Goal: Task Accomplishment & Management: Complete application form

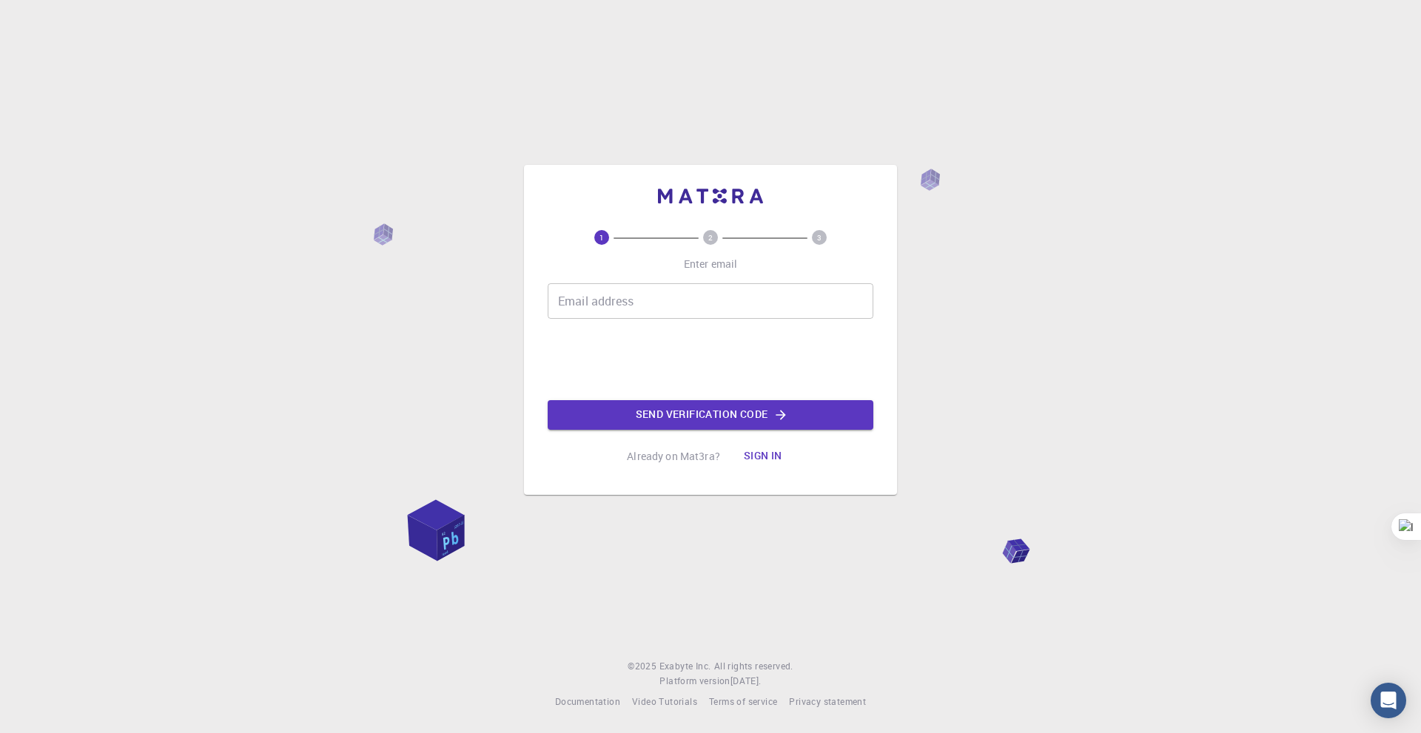
click at [633, 302] on div "Email address Email address" at bounding box center [711, 301] width 326 height 36
type input "[EMAIL_ADDRESS][DOMAIN_NAME]"
click at [713, 413] on button "Send verification code" at bounding box center [711, 415] width 326 height 30
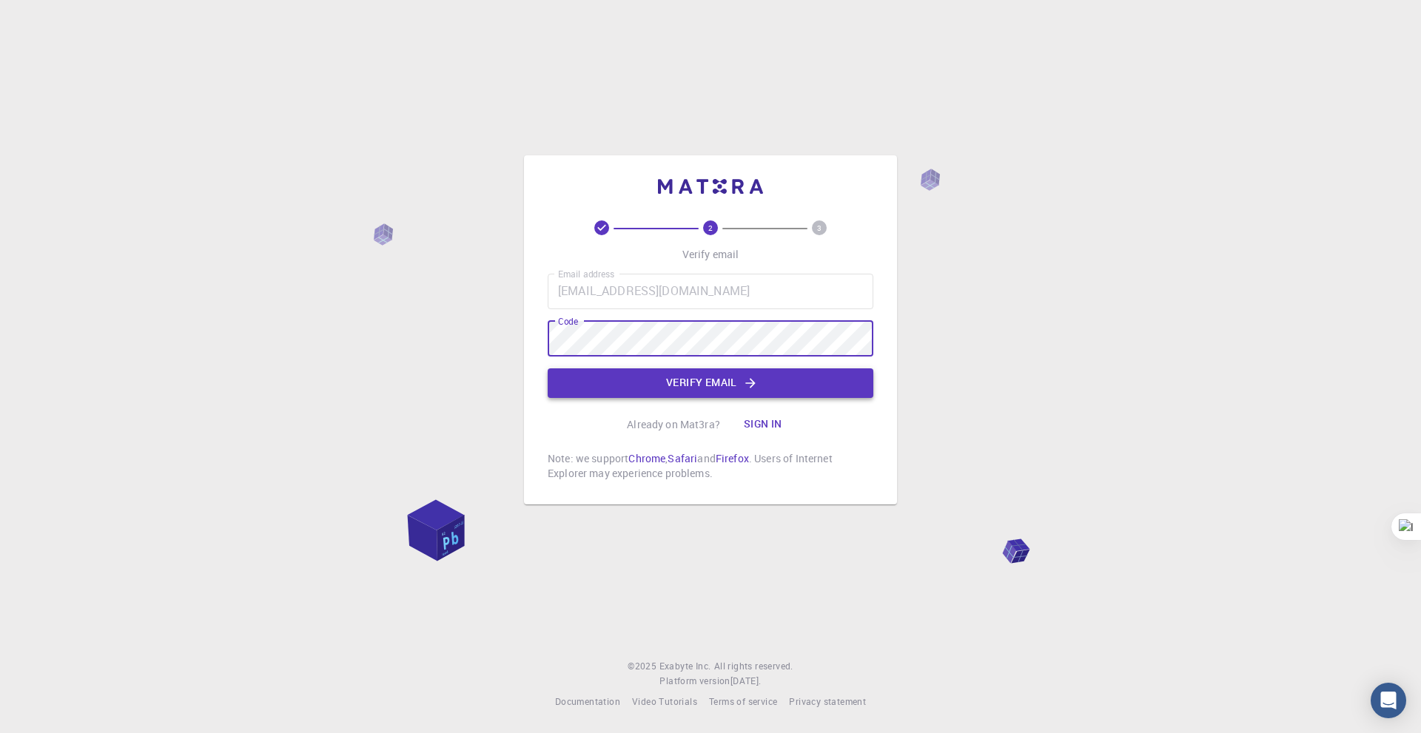
click at [739, 386] on button "Verify email" at bounding box center [711, 383] width 326 height 30
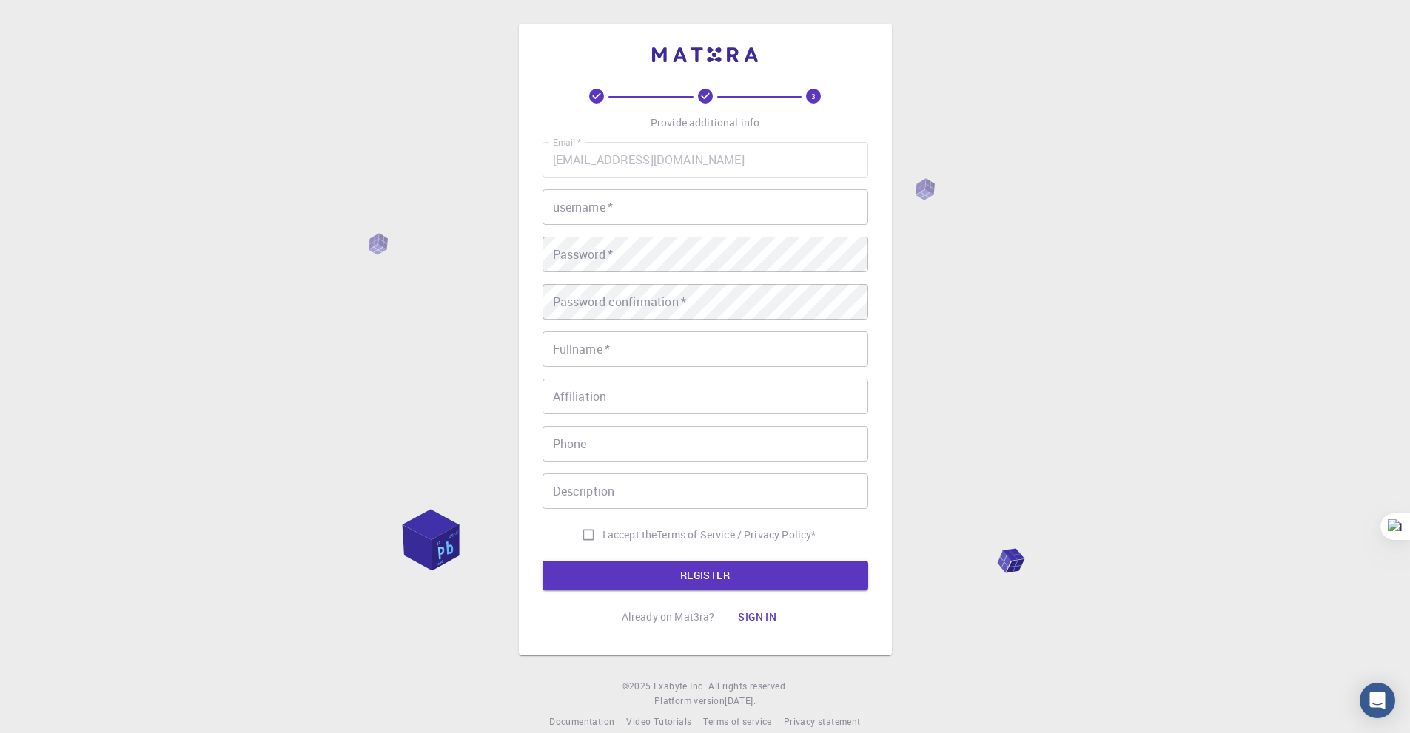
click at [686, 217] on input "username   *" at bounding box center [705, 207] width 326 height 36
type input "shahirhashmi"
click at [625, 343] on input "Fullname   *" at bounding box center [705, 349] width 326 height 36
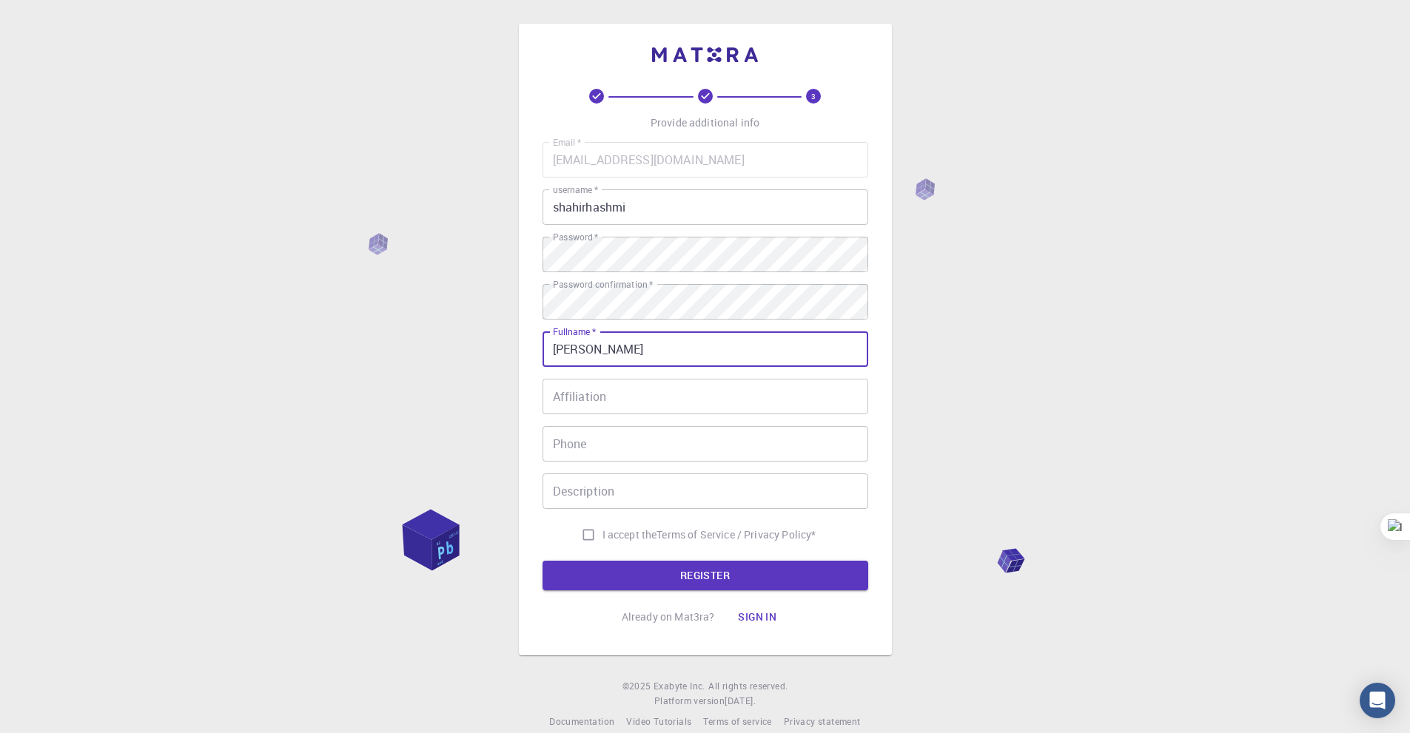
type input "[PERSON_NAME]"
click at [644, 380] on input "Affiliation" at bounding box center [705, 397] width 326 height 36
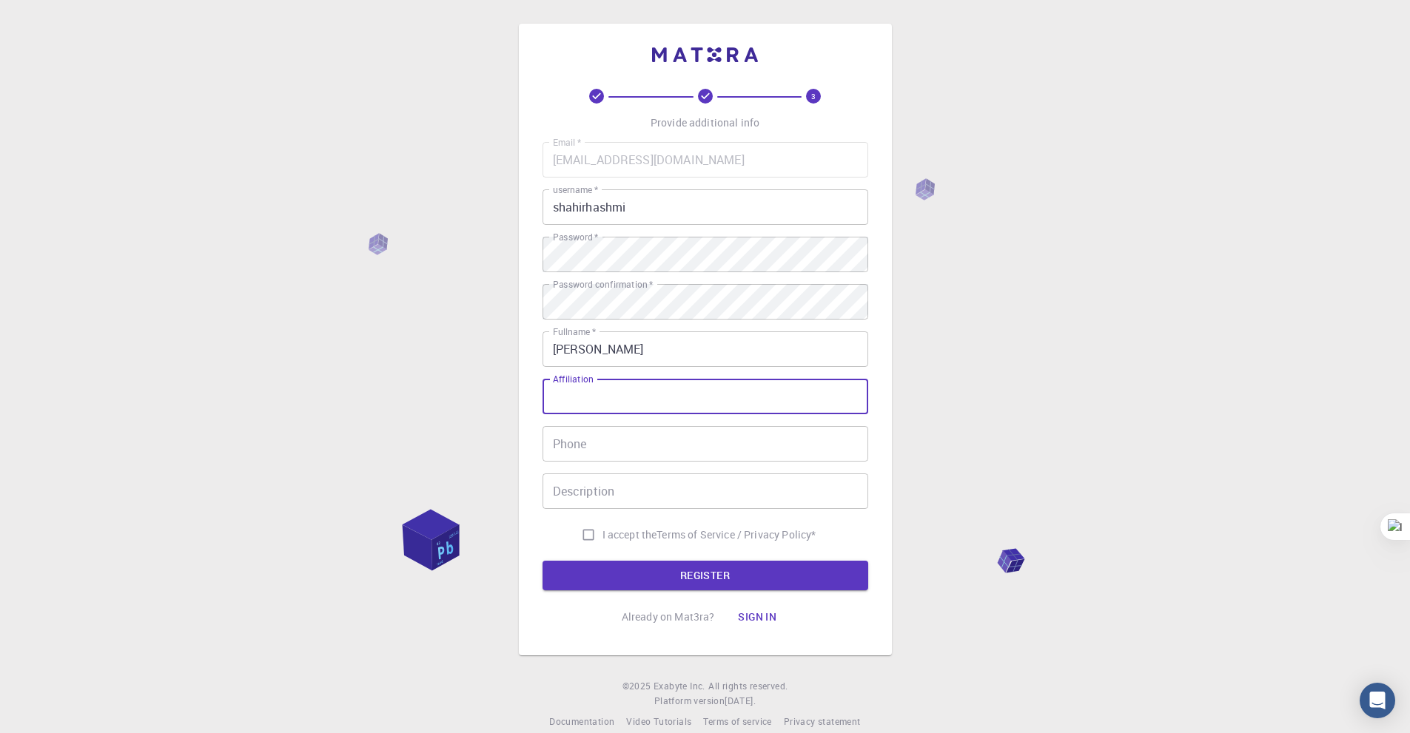
click at [1086, 336] on div "3 Provide additional info Email   * shahir.me.20220108131@aust.edu Email   * us…" at bounding box center [705, 376] width 1410 height 753
click at [583, 534] on input "I accept the Terms of Service / Privacy Policy *" at bounding box center [588, 535] width 28 height 28
checkbox input "true"
click at [642, 573] on button "REGISTER" at bounding box center [705, 576] width 326 height 30
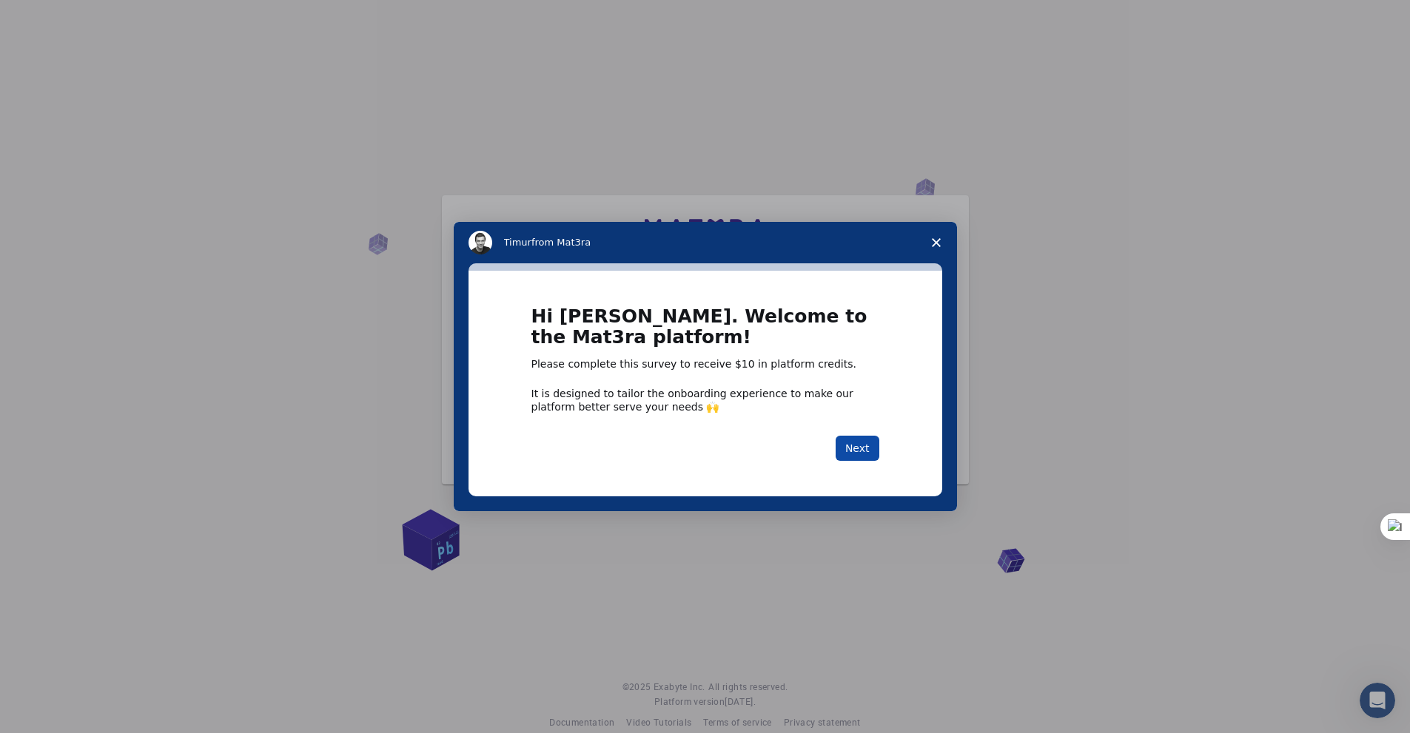
click at [867, 445] on button "Next" at bounding box center [857, 448] width 44 height 25
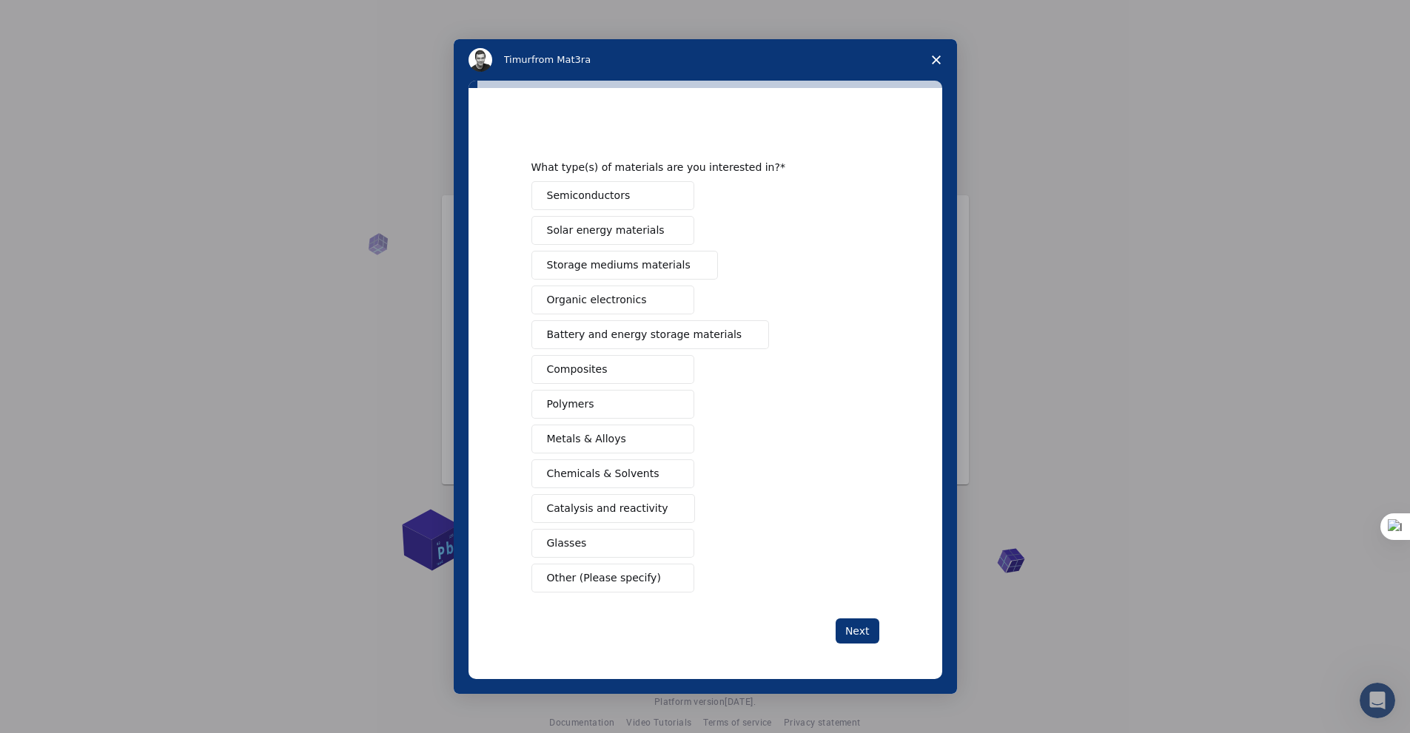
click at [651, 231] on button "Solar energy materials" at bounding box center [612, 230] width 163 height 29
click at [871, 624] on button "Next" at bounding box center [857, 631] width 44 height 25
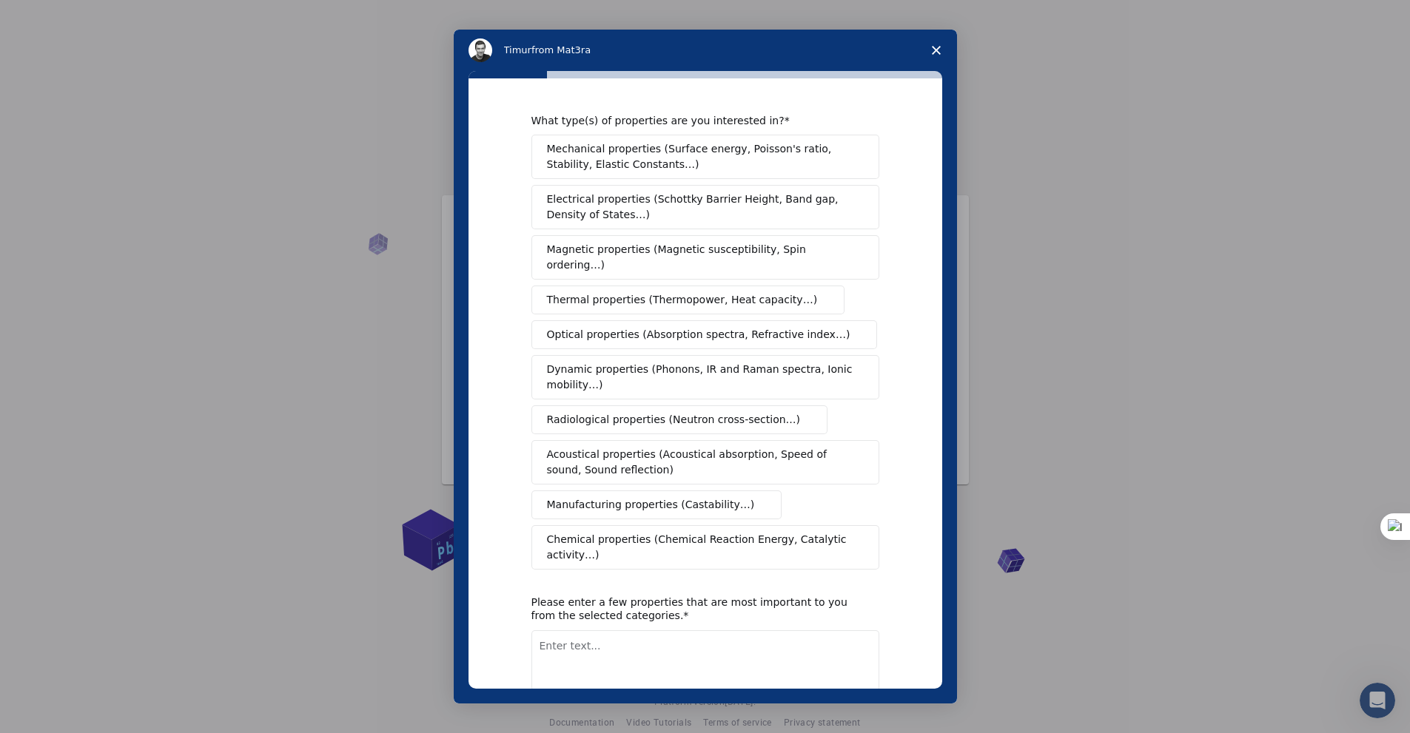
click at [656, 292] on span "Thermal properties (Thermopower, Heat capacity…)" at bounding box center [682, 300] width 271 height 16
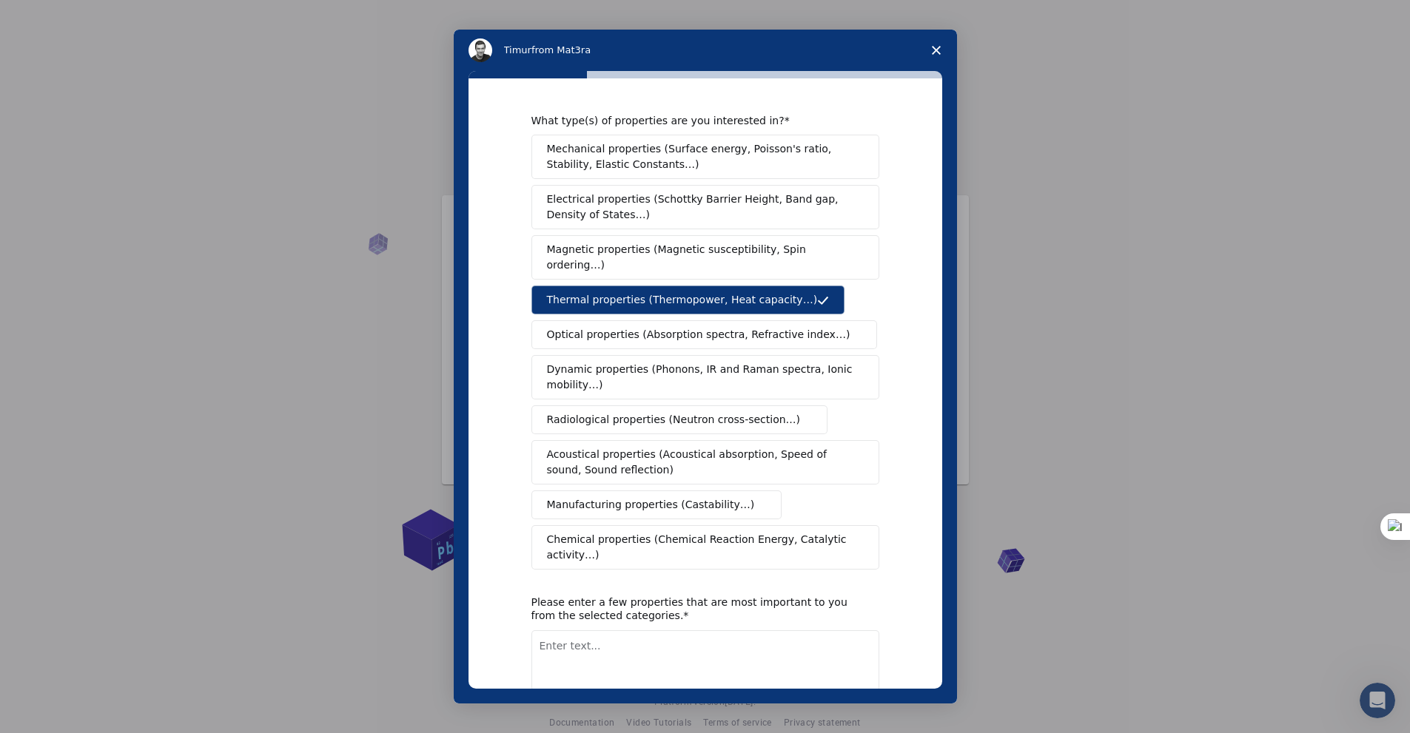
click at [778, 362] on span "Dynamic properties (Phonons, IR and Raman spectra, Ionic mobility…)" at bounding box center [700, 377] width 307 height 31
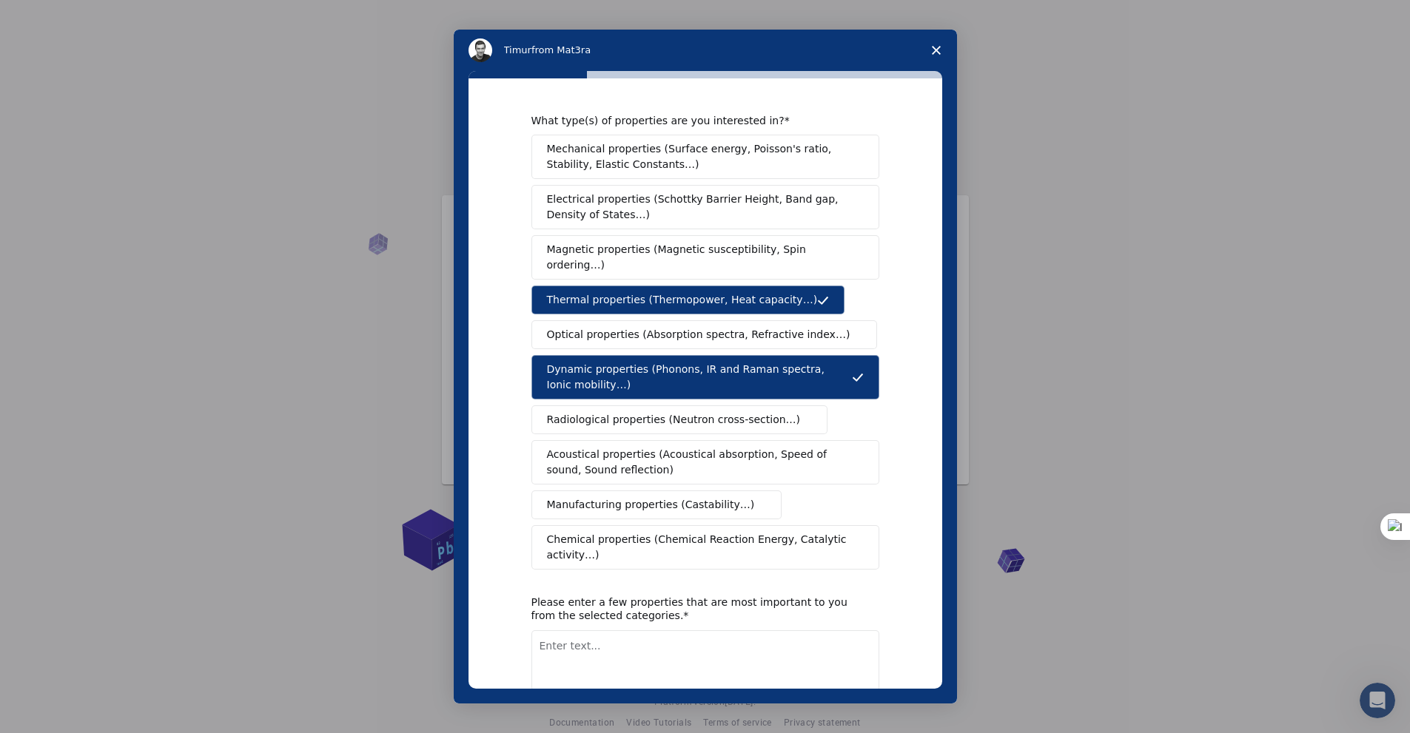
click at [670, 166] on span "Mechanical properties (Surface energy, Poisson's ratio, Stability, Elastic Cons…" at bounding box center [701, 156] width 309 height 31
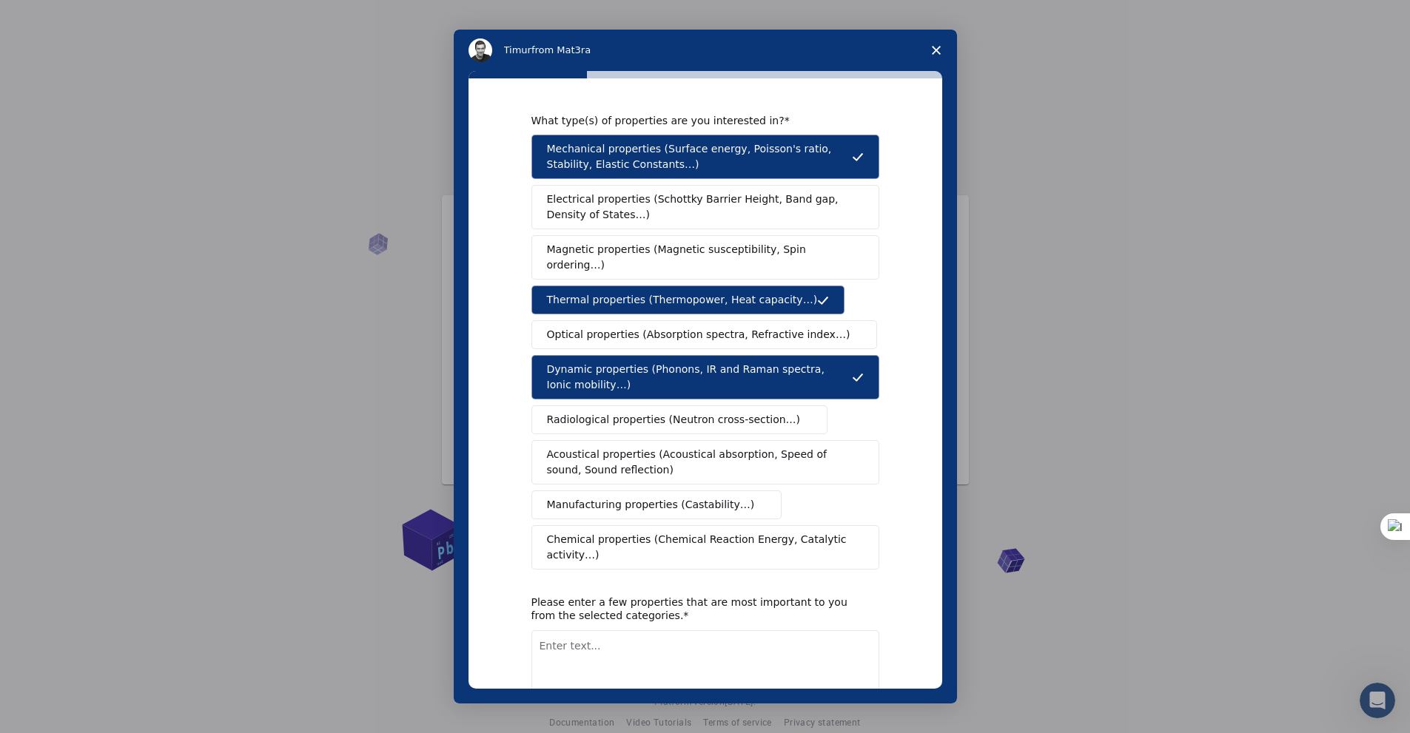
scroll to position [58, 0]
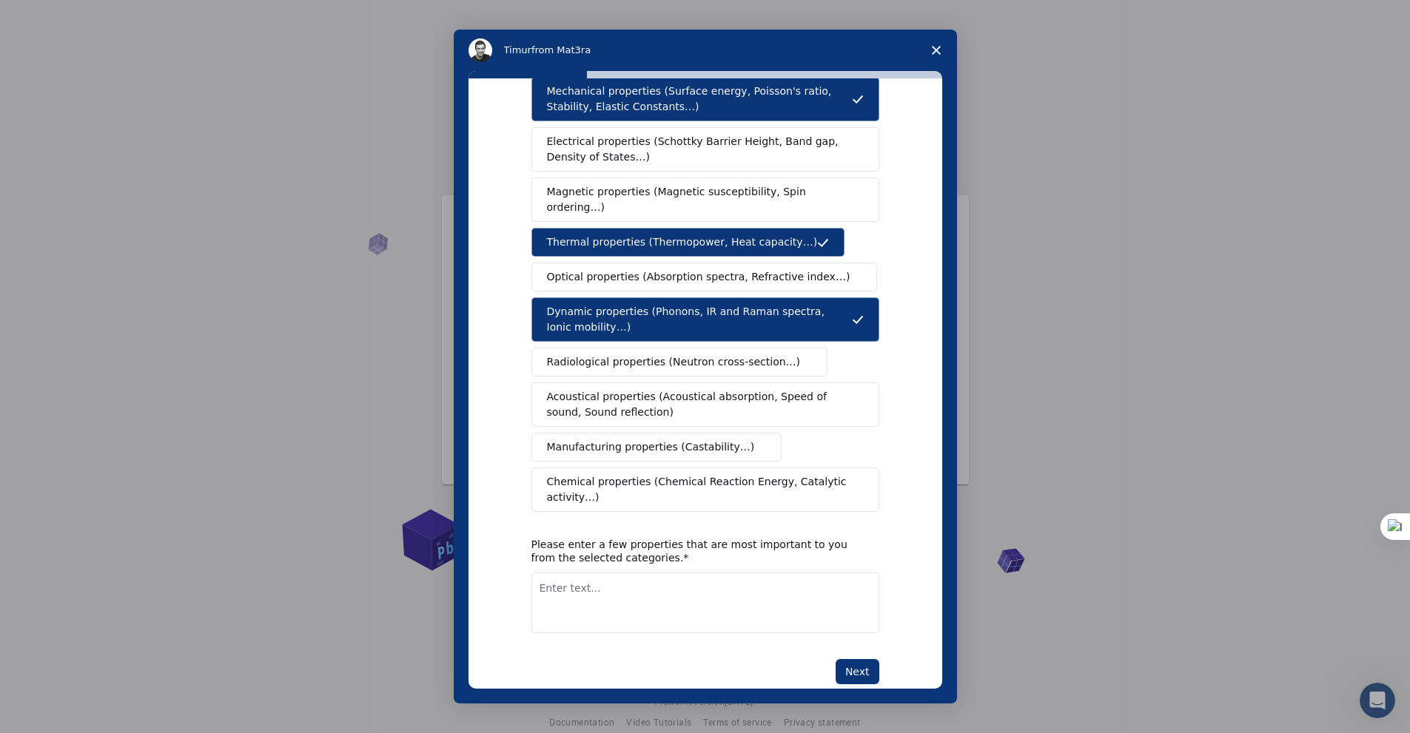
click at [687, 573] on textarea "Enter text..." at bounding box center [705, 603] width 348 height 61
type textarea "thermal properties"
click at [858, 659] on button "Next" at bounding box center [857, 671] width 44 height 25
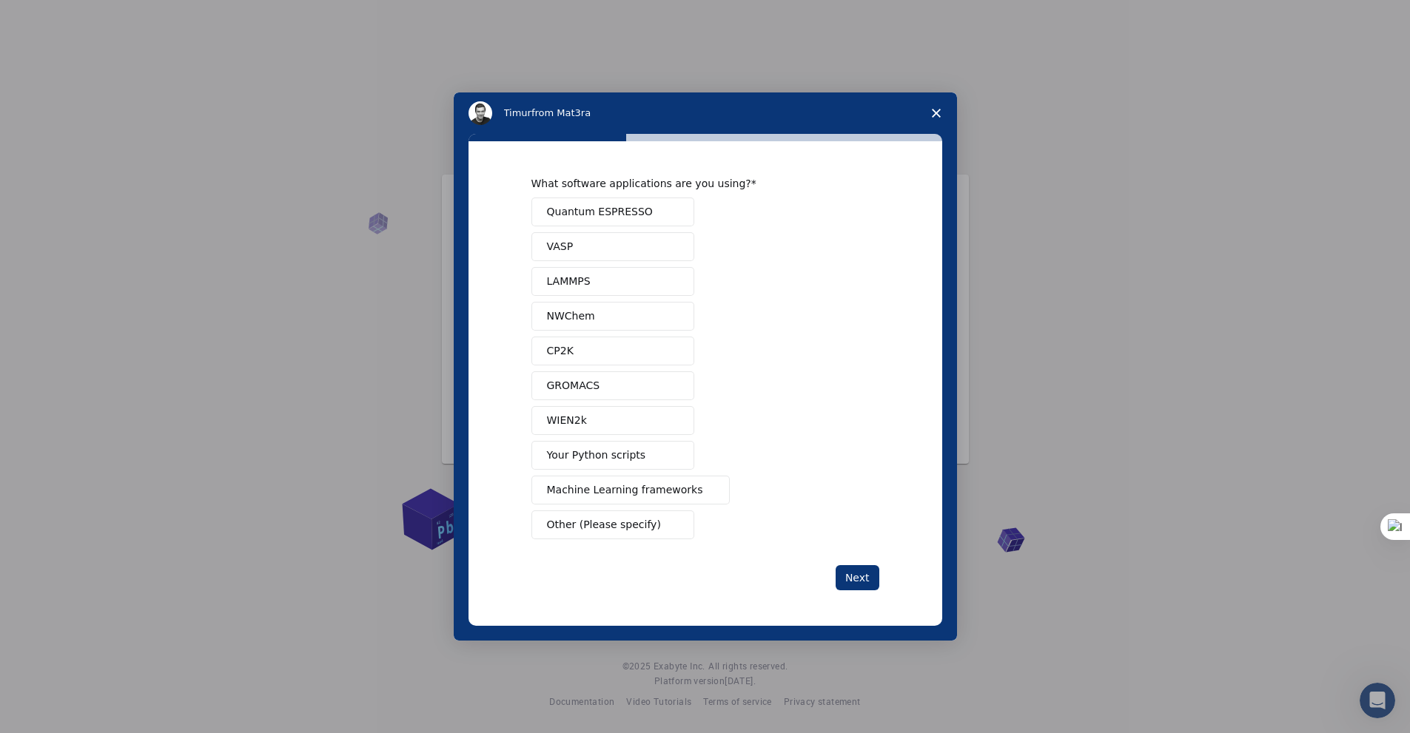
scroll to position [0, 0]
click at [661, 521] on button "Other (Please specify)" at bounding box center [612, 525] width 163 height 29
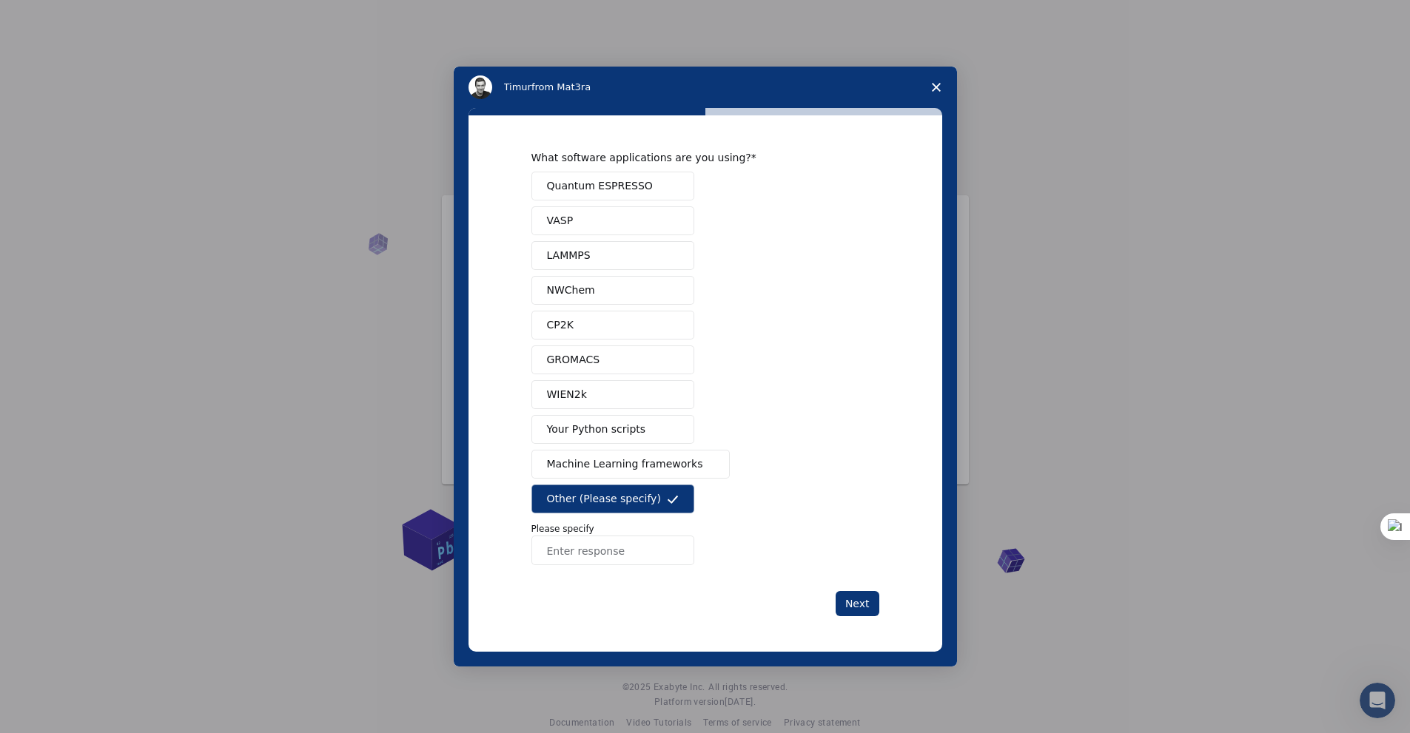
click at [667, 553] on input "Enter response" at bounding box center [612, 551] width 163 height 30
type input "Ansys"
click at [857, 611] on button "Next" at bounding box center [857, 603] width 44 height 25
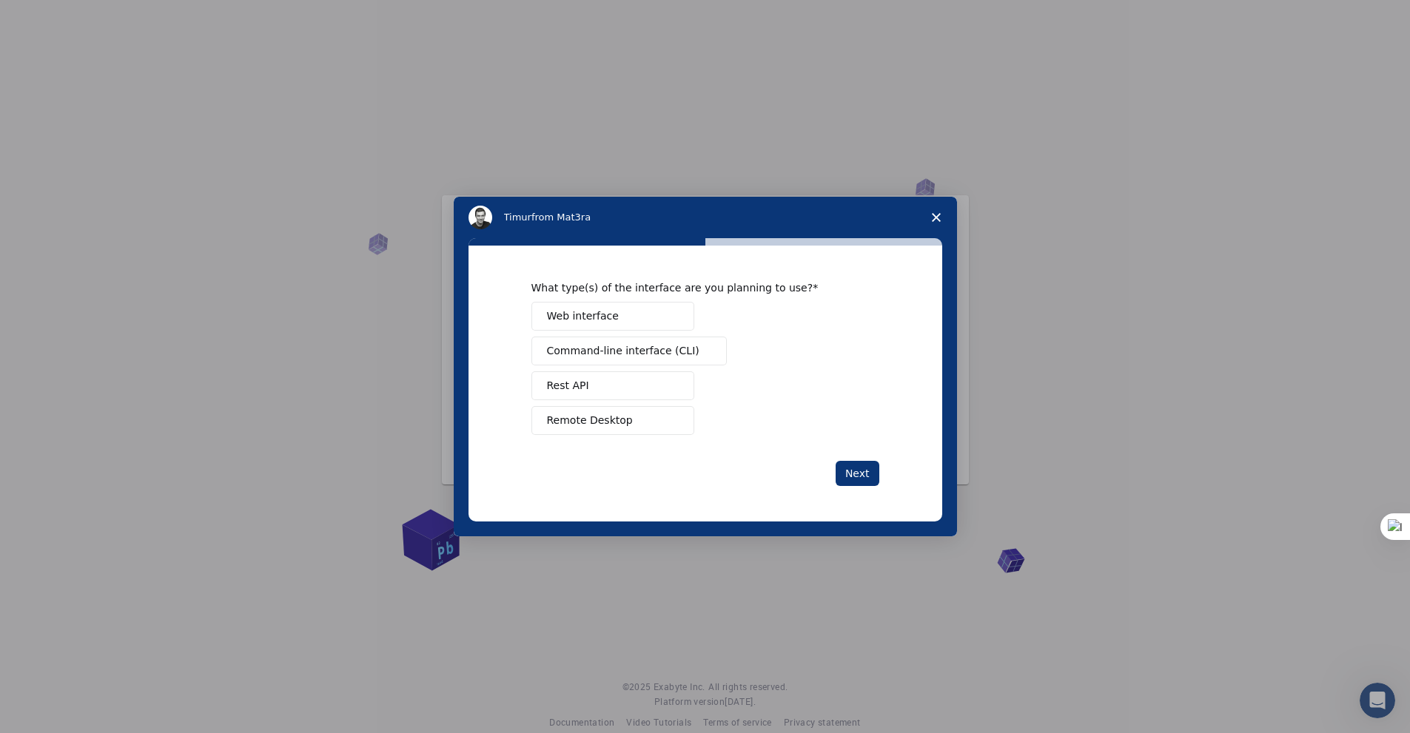
click at [627, 320] on button "Web interface" at bounding box center [612, 316] width 163 height 29
click at [853, 482] on button "Next" at bounding box center [857, 473] width 44 height 25
click at [634, 355] on button "Perform research" at bounding box center [612, 351] width 163 height 29
click at [645, 329] on button "Manage a team" at bounding box center [612, 316] width 163 height 29
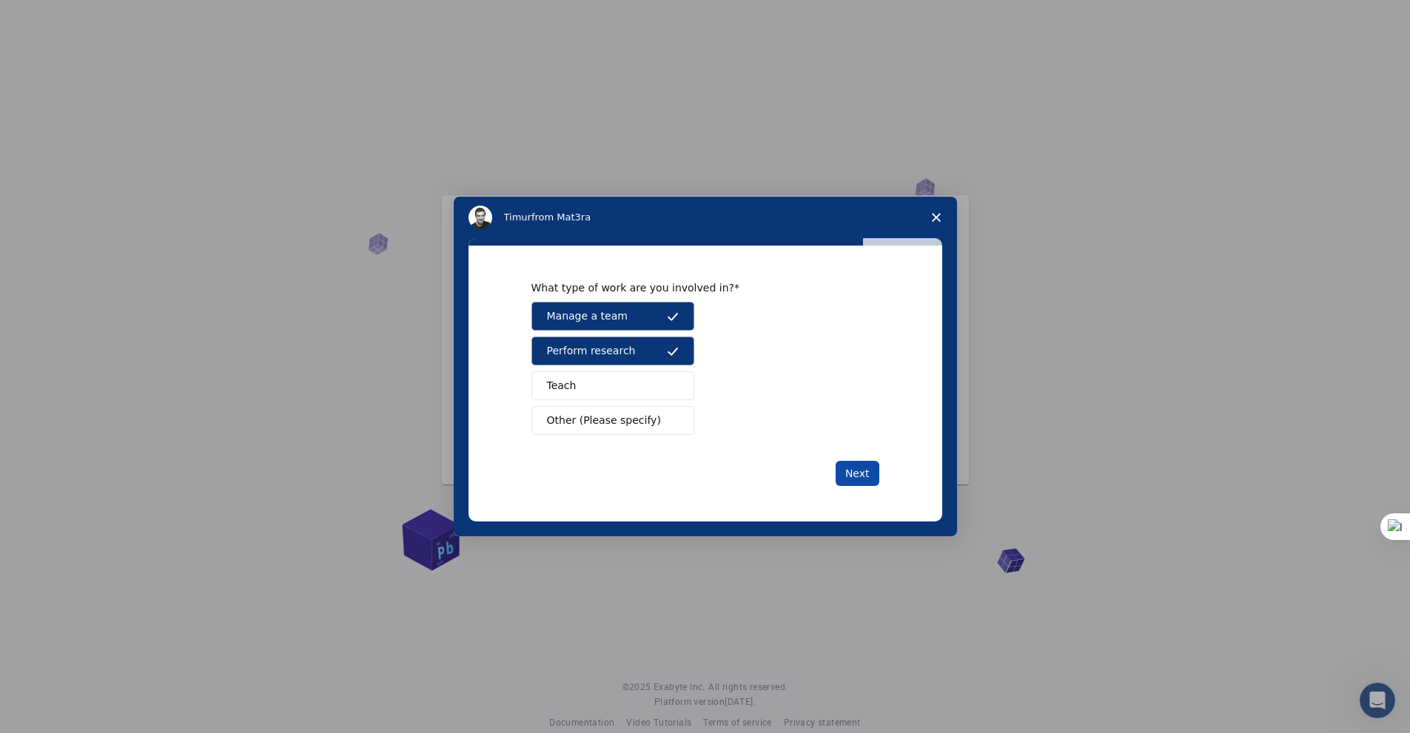
click at [846, 471] on button "Next" at bounding box center [857, 473] width 44 height 25
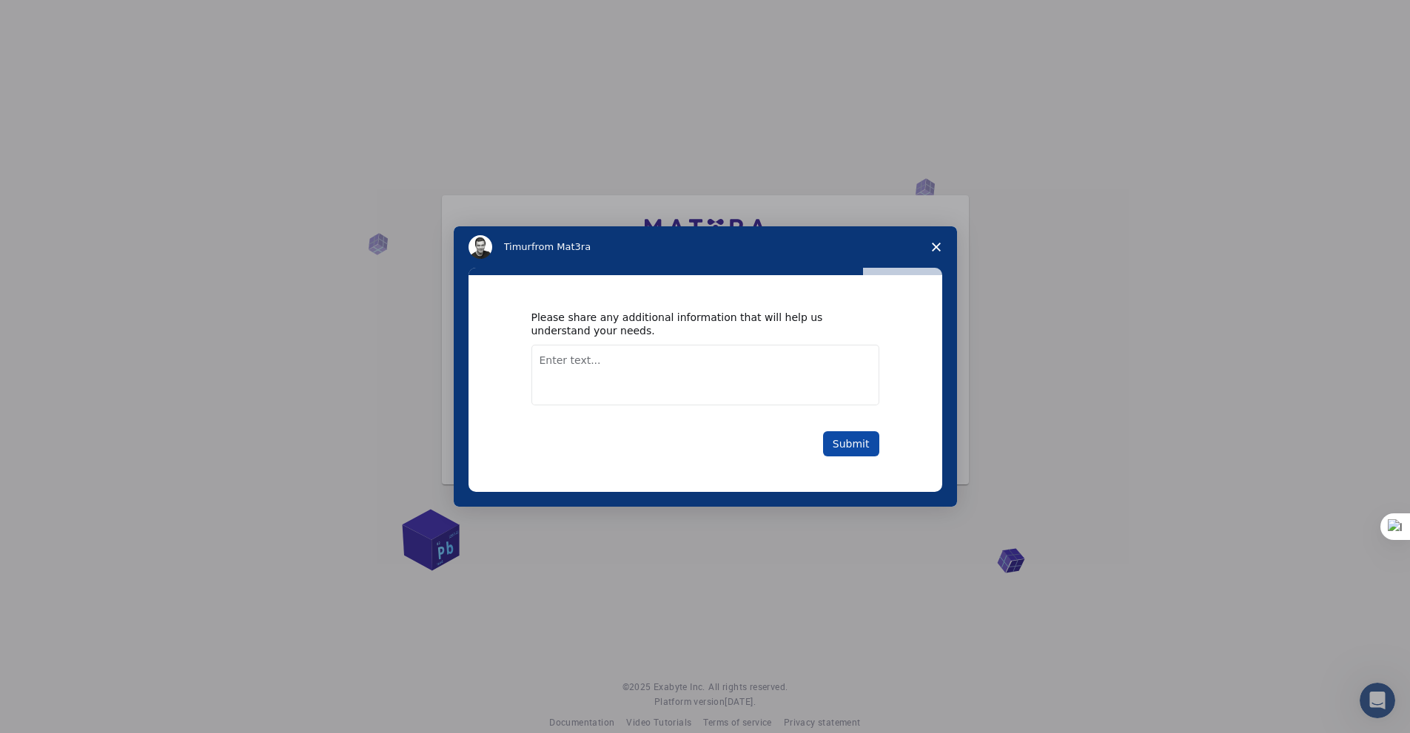
click at [853, 445] on button "Submit" at bounding box center [851, 443] width 56 height 25
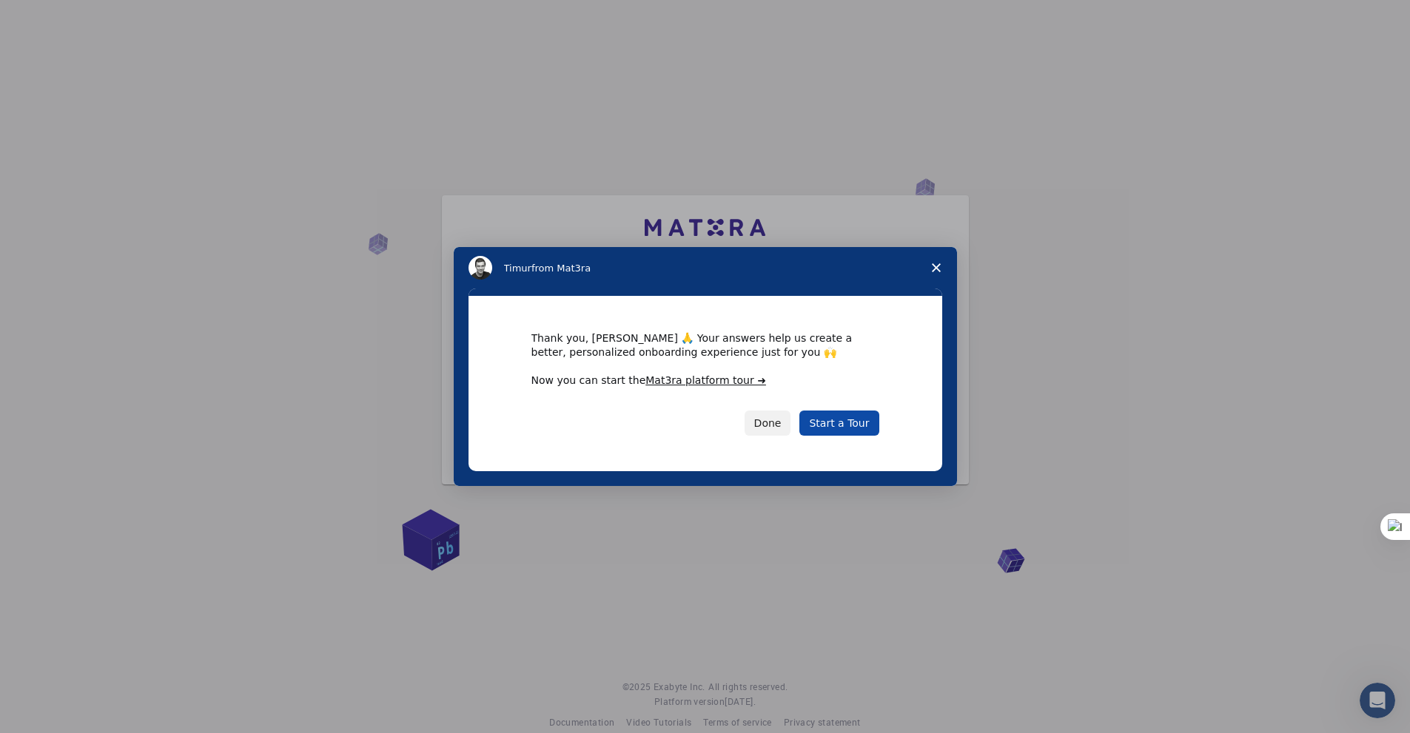
click at [843, 424] on link "Start a Tour" at bounding box center [838, 423] width 79 height 25
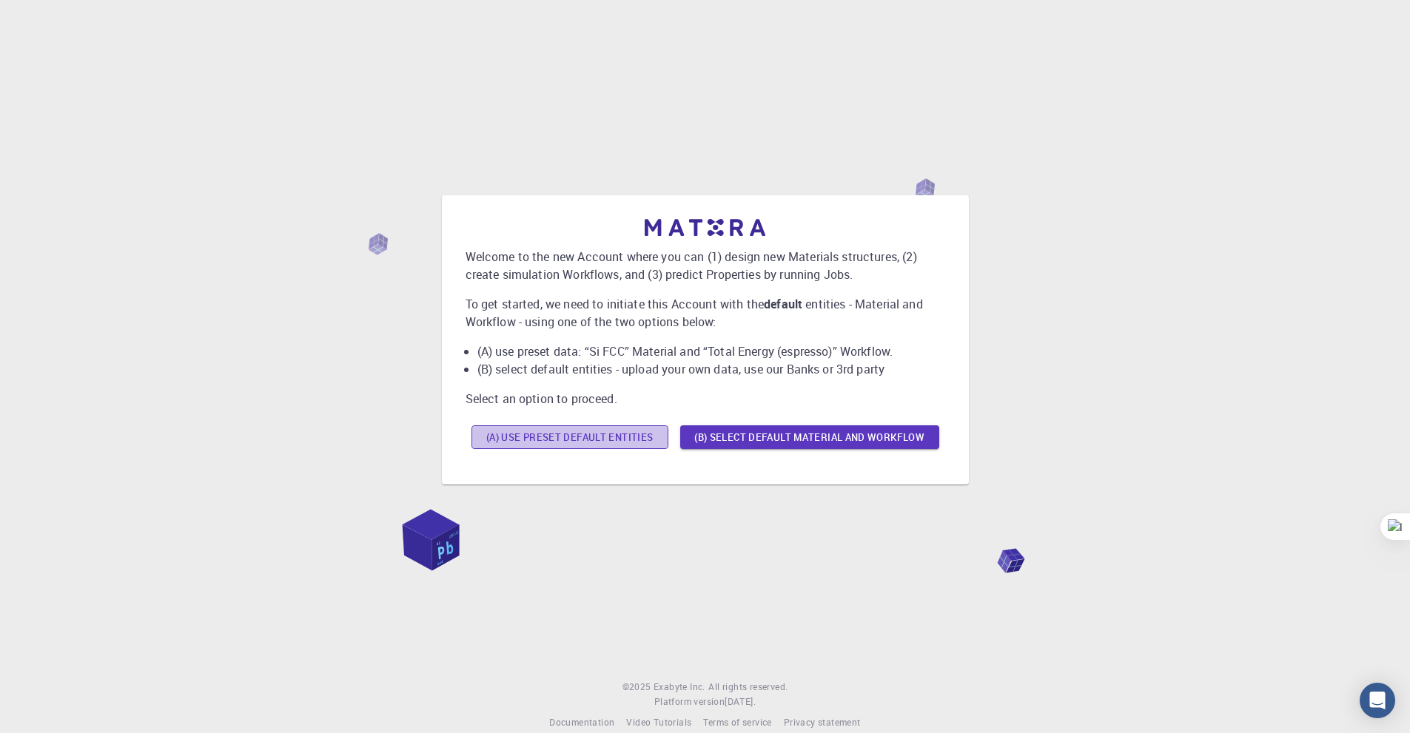
click at [548, 444] on button "(A) Use preset default entities" at bounding box center [569, 437] width 197 height 24
